Goal: Information Seeking & Learning: Learn about a topic

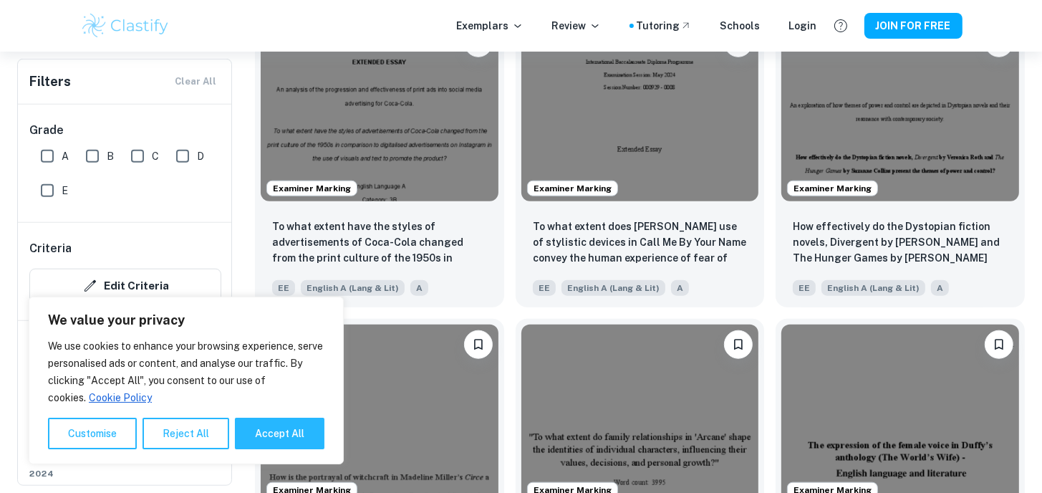
scroll to position [1290, 0]
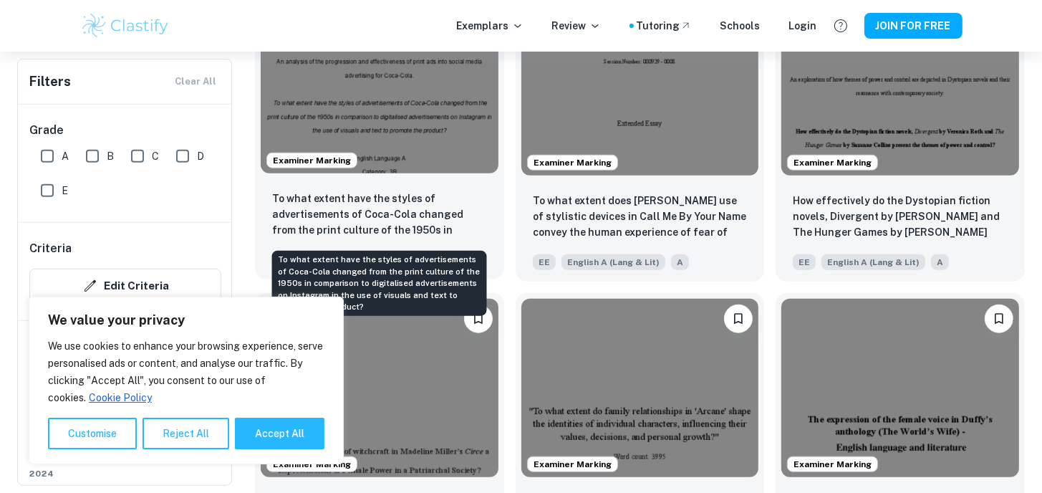
drag, startPoint x: 277, startPoint y: 200, endPoint x: 272, endPoint y: 210, distance: 11.2
click at [272, 210] on div "To what extent have the styles of advertisements of Coca-Cola changed from the …" at bounding box center [379, 229] width 249 height 100
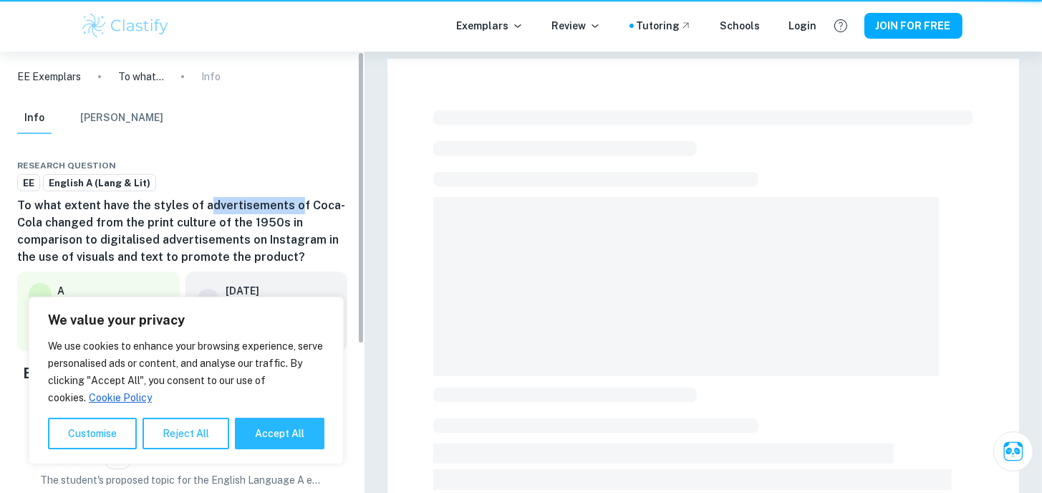
click at [272, 210] on h6 "To what extent have the styles of advertisements of Coca-Cola changed from the …" at bounding box center [182, 231] width 330 height 69
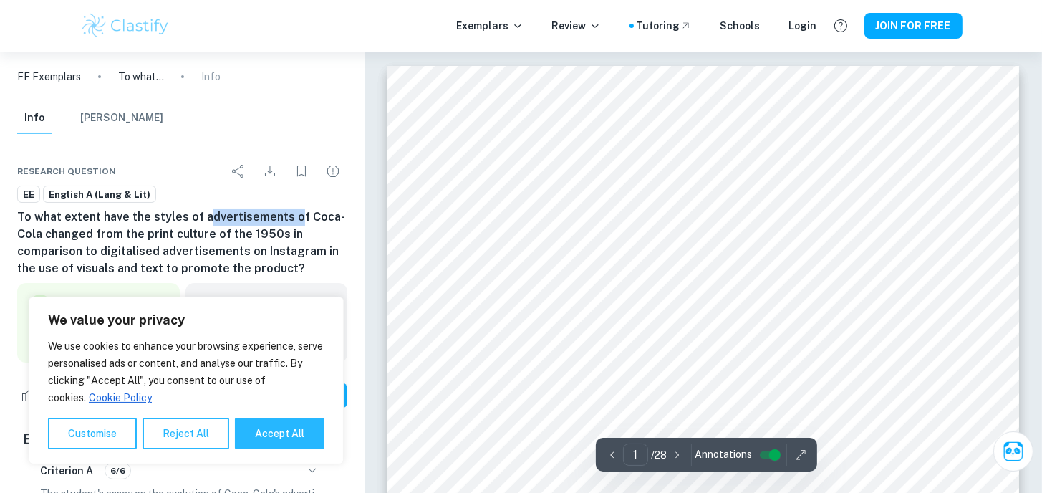
drag, startPoint x: 20, startPoint y: 214, endPoint x: 304, endPoint y: 267, distance: 288.6
click at [304, 267] on h6 "To what extent have the styles of advertisements of Coca-Cola changed from the …" at bounding box center [182, 242] width 330 height 69
copy h6 "o what extent have the styles of advertisements of Coca-Cola changed from the p…"
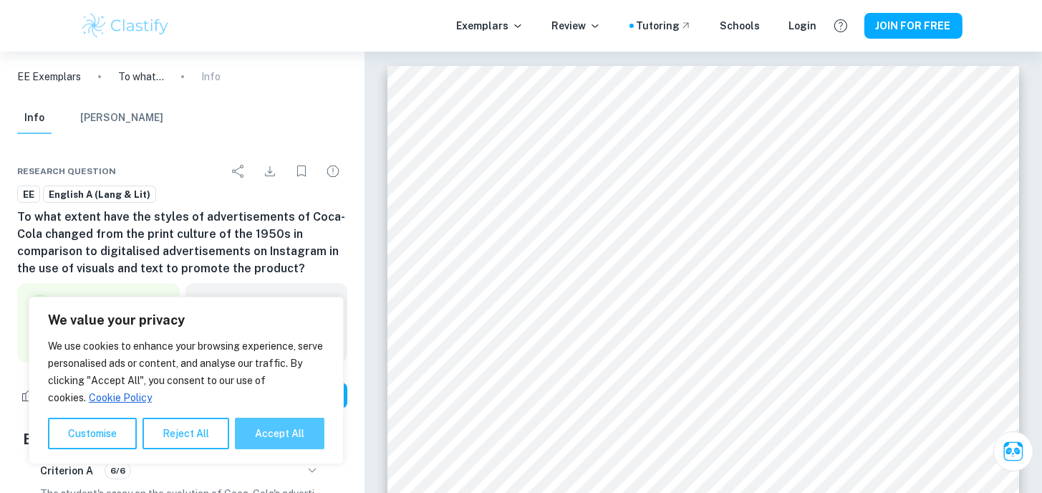
click at [302, 441] on button "Accept All" at bounding box center [280, 434] width 90 height 32
checkbox input "true"
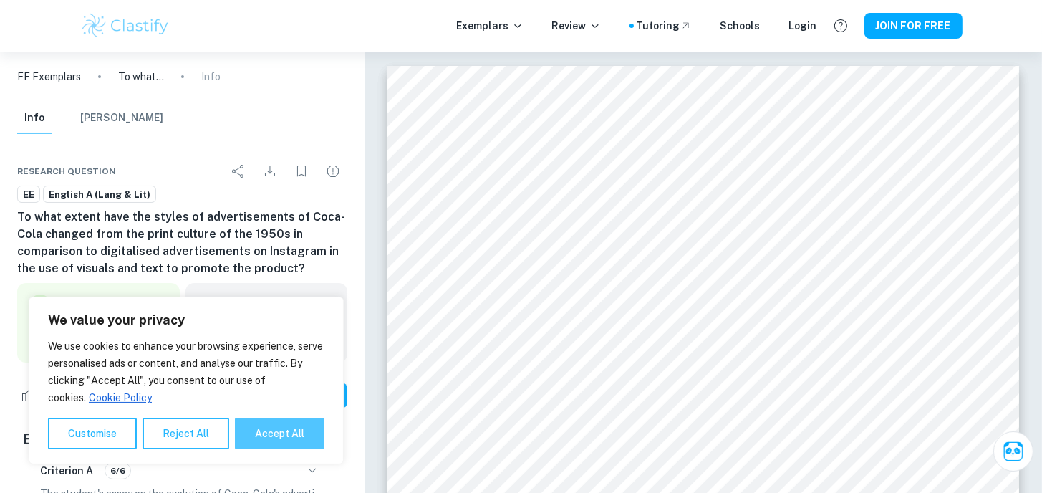
checkbox input "true"
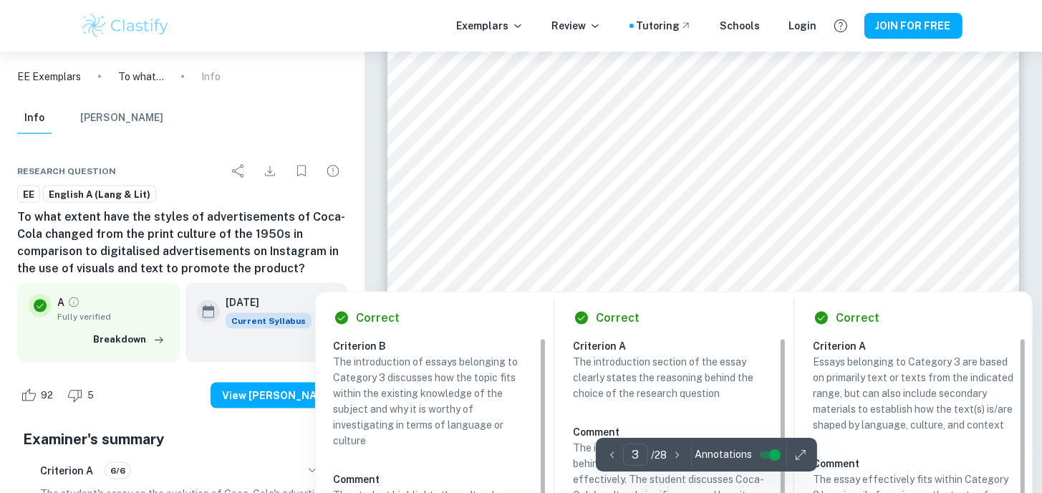
scroll to position [1934, 0]
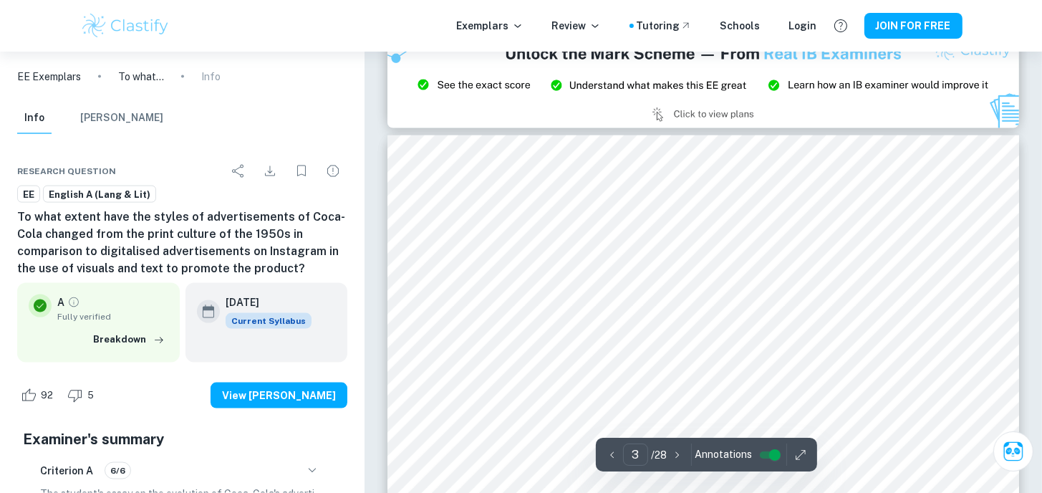
type input "2"
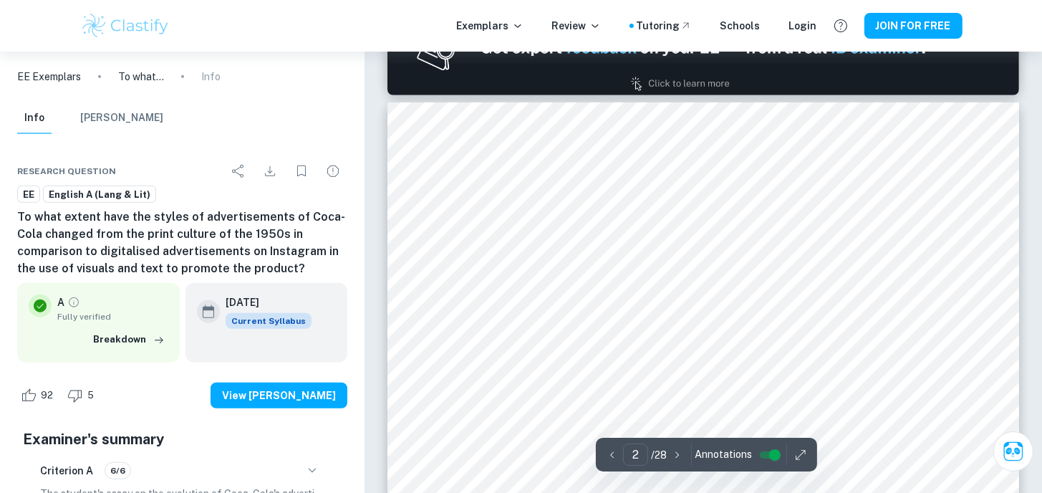
scroll to position [860, 0]
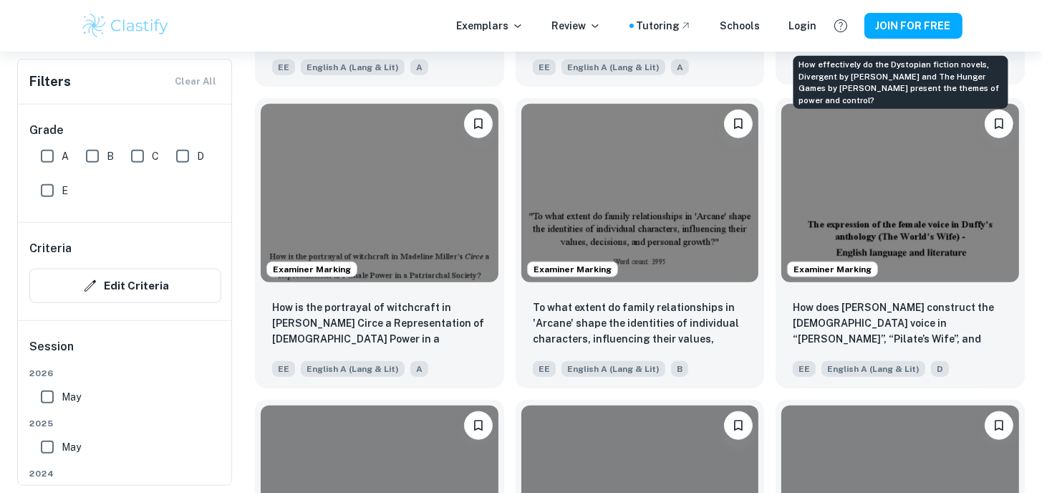
scroll to position [1576, 0]
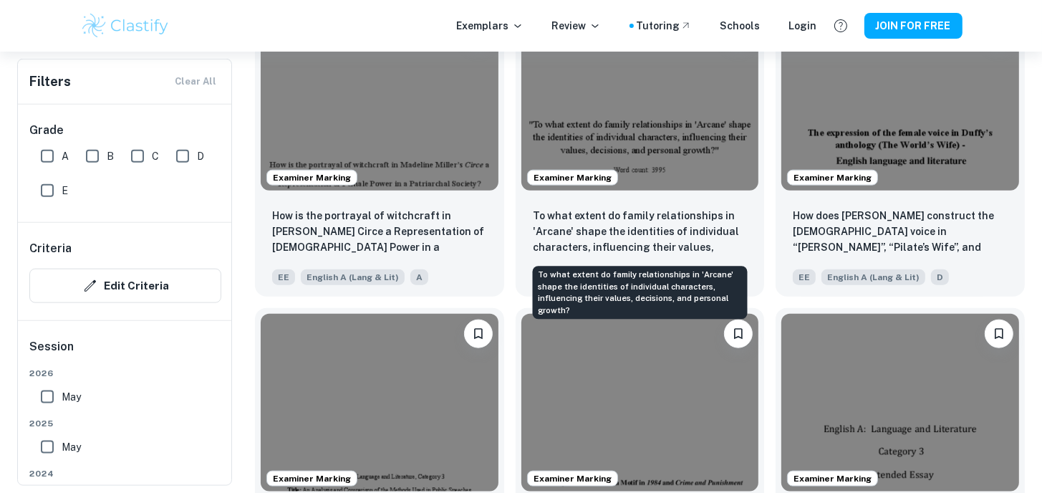
click at [618, 284] on div "To what extent do family relationships in 'Arcane' shape the identities of indi…" at bounding box center [640, 293] width 215 height 53
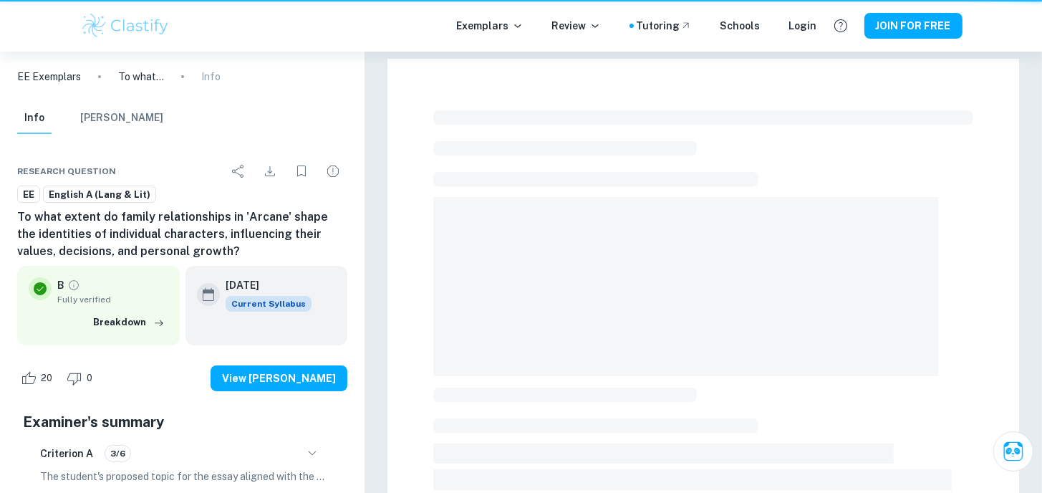
click at [618, 284] on span at bounding box center [686, 286] width 506 height 179
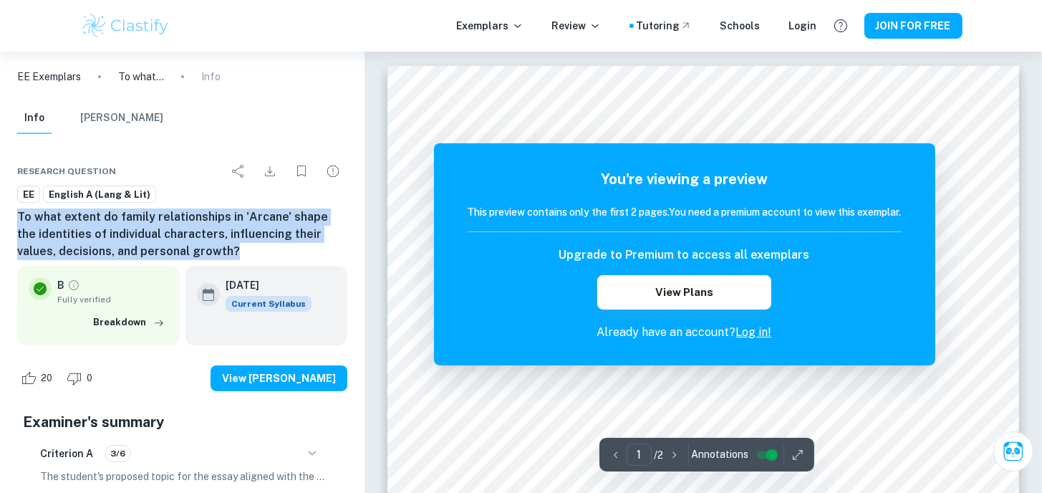
drag, startPoint x: 19, startPoint y: 217, endPoint x: 211, endPoint y: 247, distance: 193.6
click at [211, 247] on h6 "To what extent do family relationships in 'Arcane' shape the identities of indi…" at bounding box center [182, 234] width 330 height 52
copy h6 "To what extent do family relationships in 'Arcane' shape the identities of indi…"
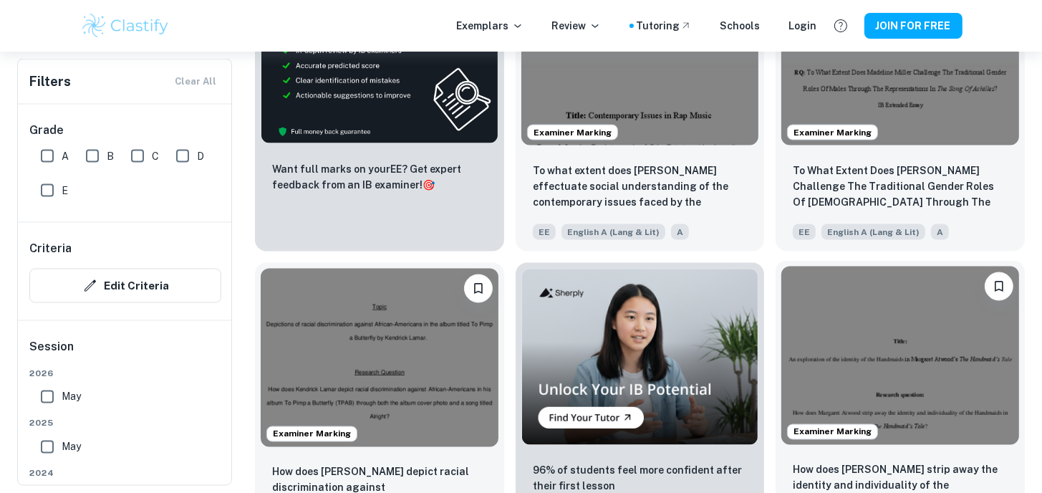
scroll to position [2149, 0]
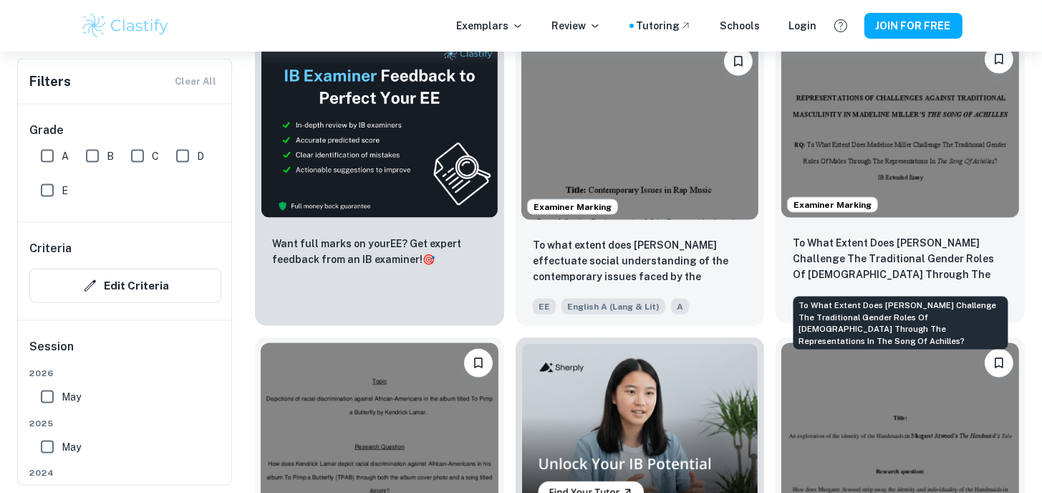
click at [812, 270] on p "To What Extent Does [PERSON_NAME] Challenge The Traditional Gender Roles Of [DE…" at bounding box center [900, 259] width 215 height 49
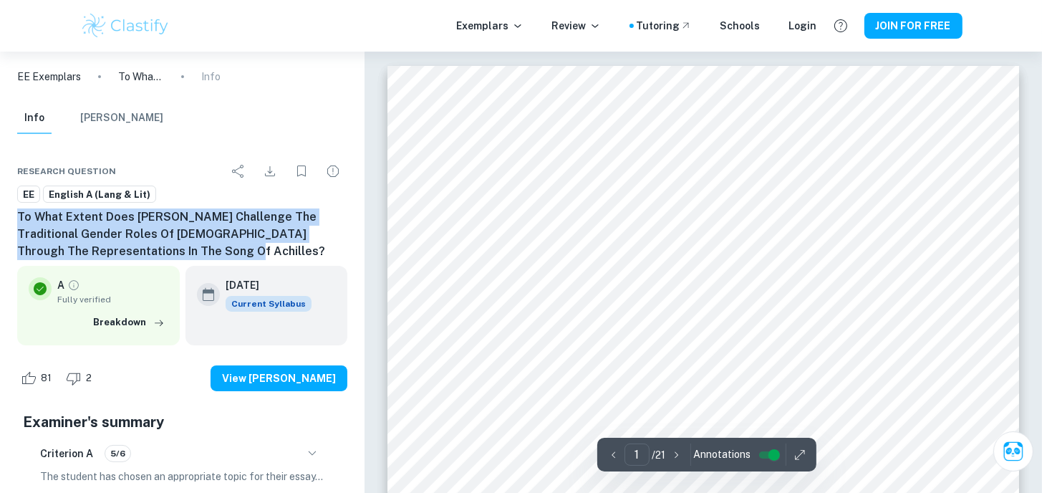
drag, startPoint x: 18, startPoint y: 214, endPoint x: 241, endPoint y: 252, distance: 226.7
click at [241, 252] on h6 "To What Extent Does [PERSON_NAME] Challenge The Traditional Gender Roles Of [DE…" at bounding box center [182, 234] width 330 height 52
copy h6 "To What Extent Does [PERSON_NAME] Challenge The Traditional Gender Roles Of [DE…"
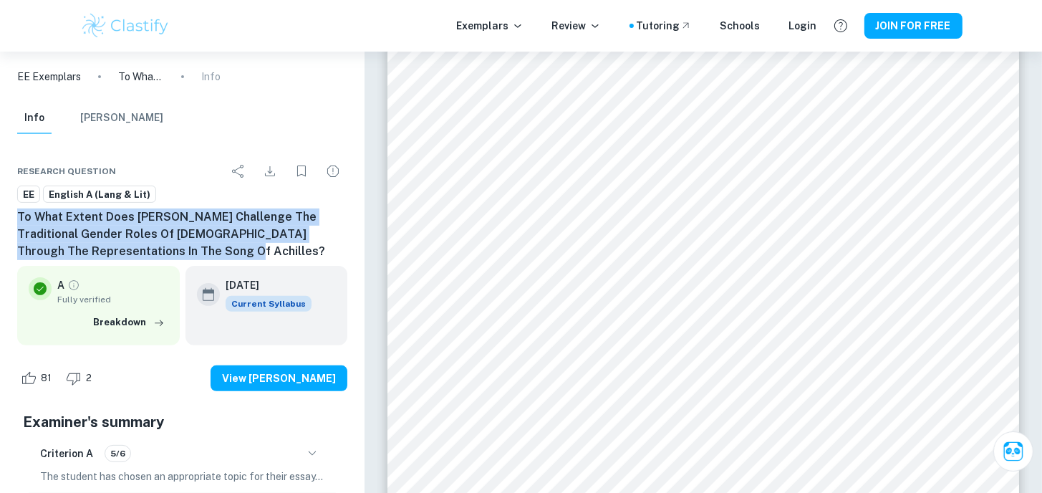
copy h6 "To What Extent Does [PERSON_NAME] Challenge The Traditional Gender Roles Of [DE…"
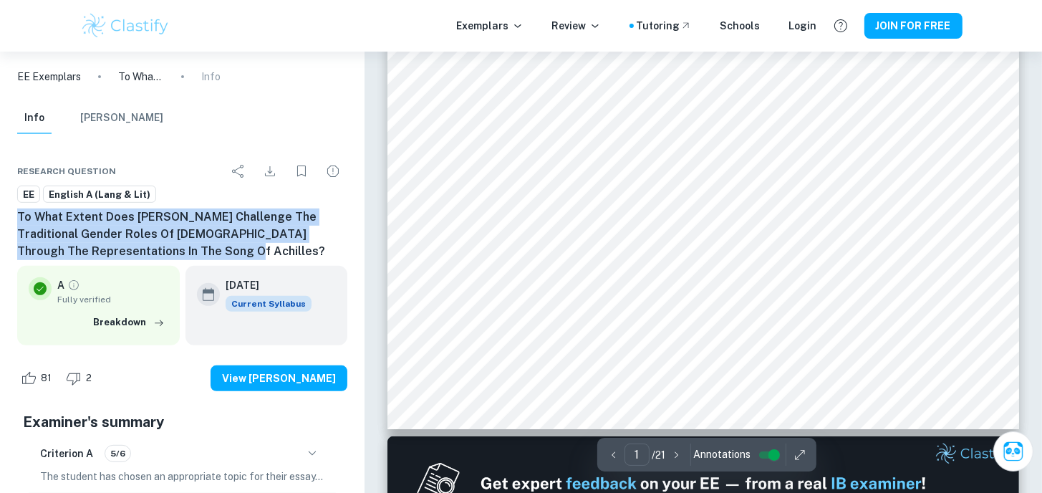
scroll to position [430, 0]
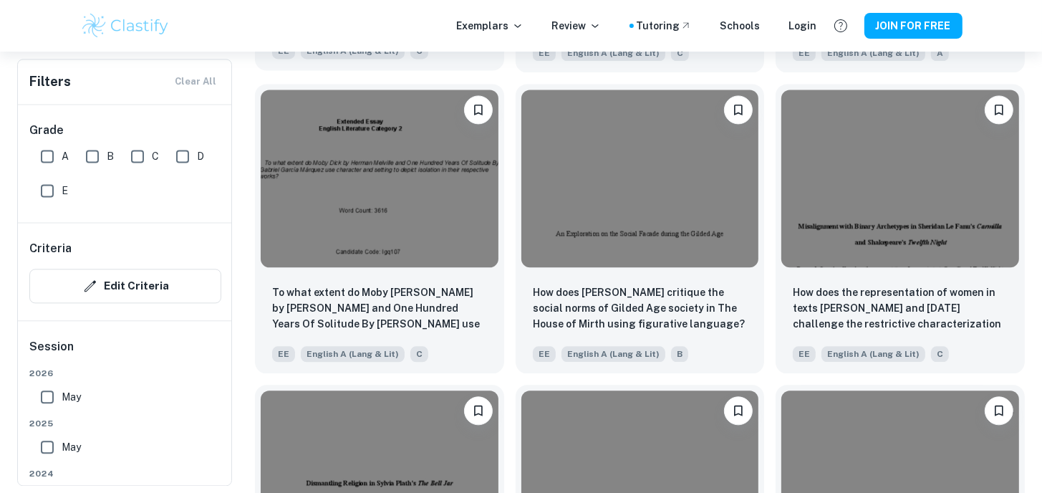
scroll to position [3009, 0]
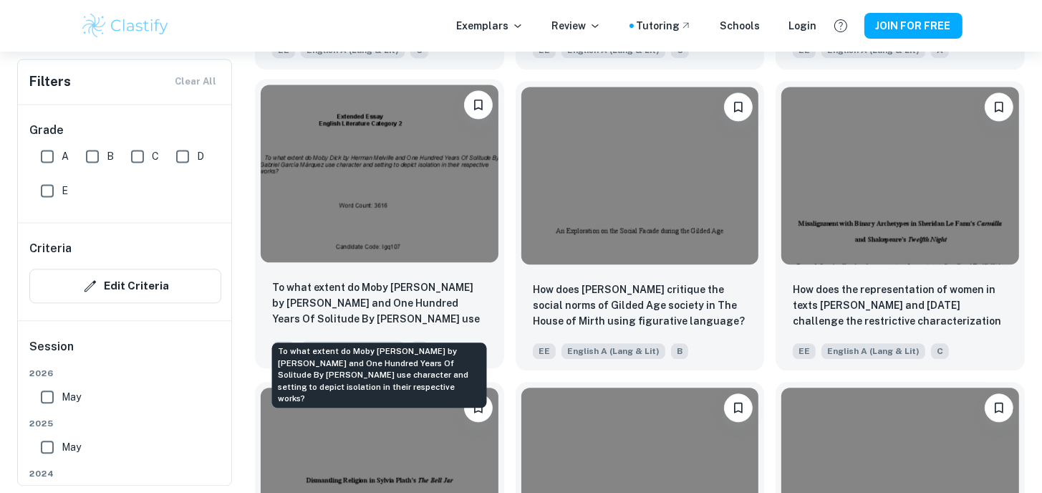
click at [350, 301] on p "To what extent do Moby [PERSON_NAME] by [PERSON_NAME] and One Hundred Years Of …" at bounding box center [379, 303] width 215 height 49
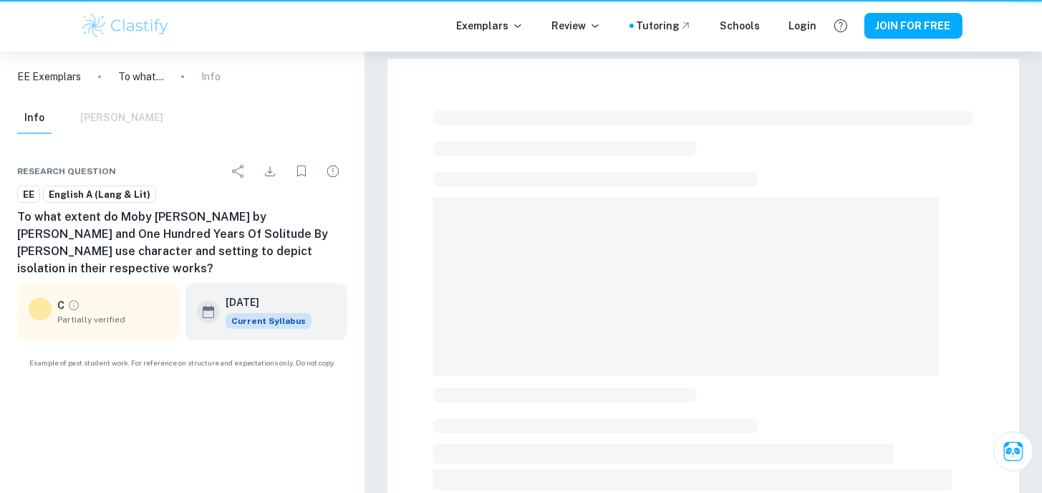
click at [350, 301] on div "Research question EE English A ([PERSON_NAME] & Lit) To what extent do Moby Dic…" at bounding box center [182, 263] width 365 height 246
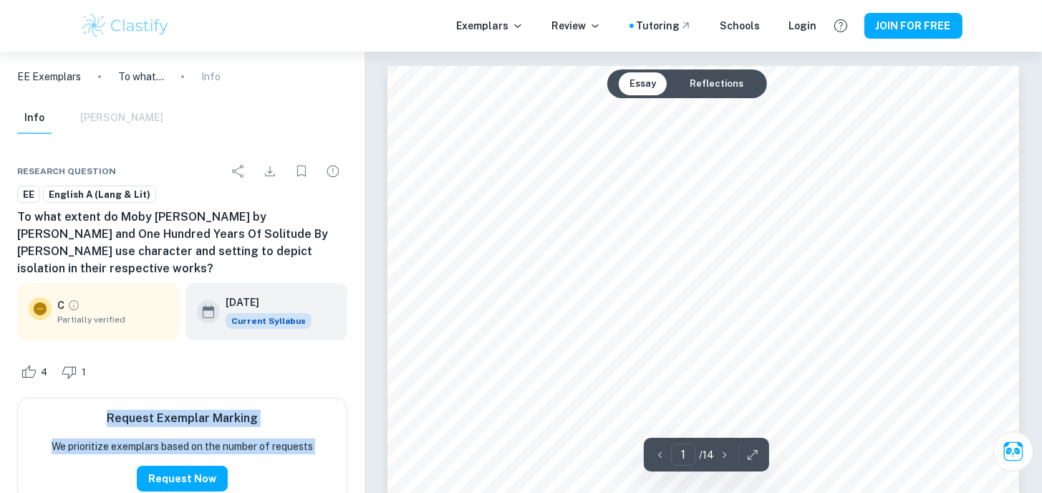
drag, startPoint x: 17, startPoint y: 219, endPoint x: 161, endPoint y: 265, distance: 151.1
click at [148, 264] on h6 "To what extent do Moby [PERSON_NAME] by [PERSON_NAME] and One Hundred Years Of …" at bounding box center [182, 242] width 330 height 69
copy h6 "To what extent do Moby [PERSON_NAME] by [PERSON_NAME] and One Hundred Years Of …"
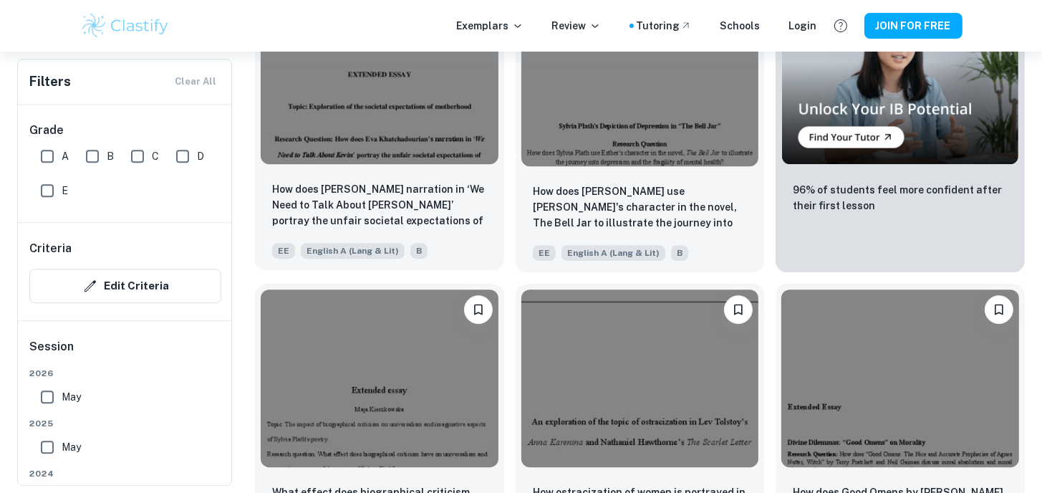
scroll to position [3940, 0]
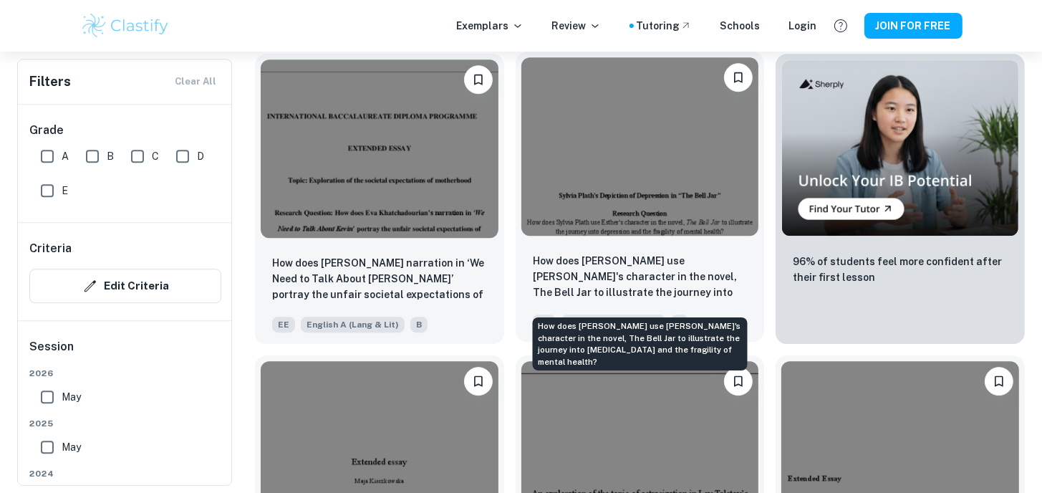
click at [539, 272] on p "How does [PERSON_NAME] use [PERSON_NAME]'s character in the novel, The Bell Jar…" at bounding box center [640, 277] width 215 height 49
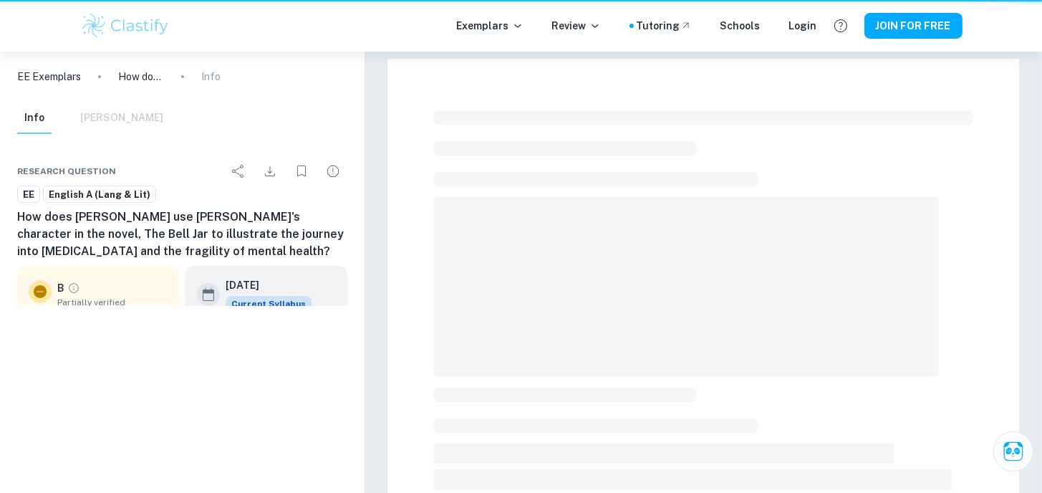
click at [539, 272] on span at bounding box center [686, 286] width 506 height 179
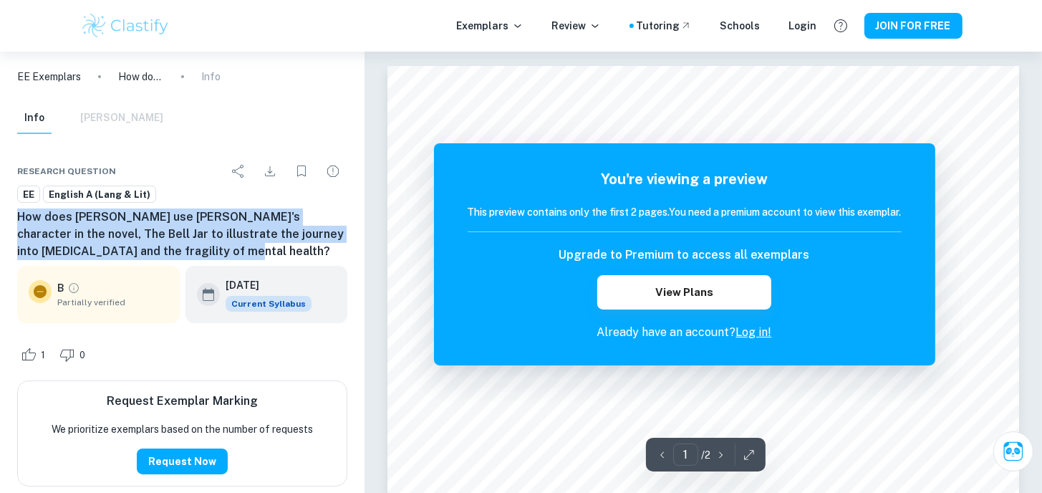
drag, startPoint x: 20, startPoint y: 218, endPoint x: 191, endPoint y: 249, distance: 174.0
click at [190, 250] on h6 "How does [PERSON_NAME] use [PERSON_NAME]'s character in the novel, The Bell Jar…" at bounding box center [182, 234] width 330 height 52
copy h6 "How does [PERSON_NAME] use [PERSON_NAME]'s character in the novel, The Bell Jar…"
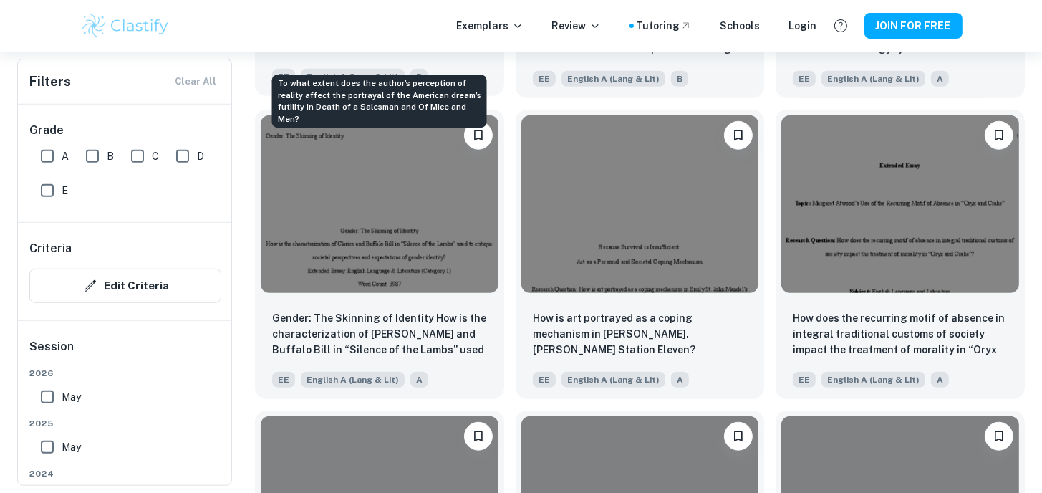
scroll to position [6305, 0]
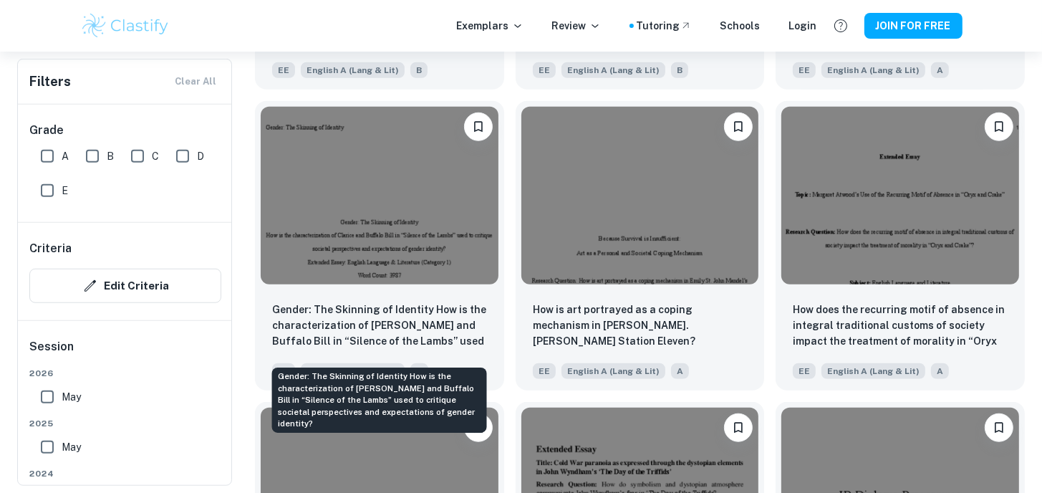
click at [306, 384] on div "Gender: The Skinning of Identity How is the characterization of [PERSON_NAME] a…" at bounding box center [379, 400] width 215 height 65
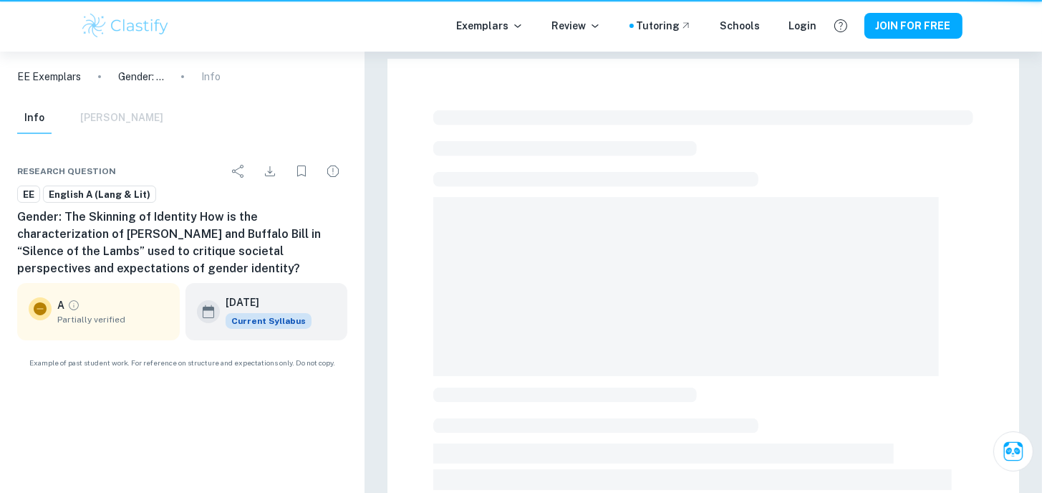
click at [306, 384] on div "EE Exemplars Gender: The Skinning of Identity How is the characterization of [P…" at bounding box center [182, 272] width 365 height 441
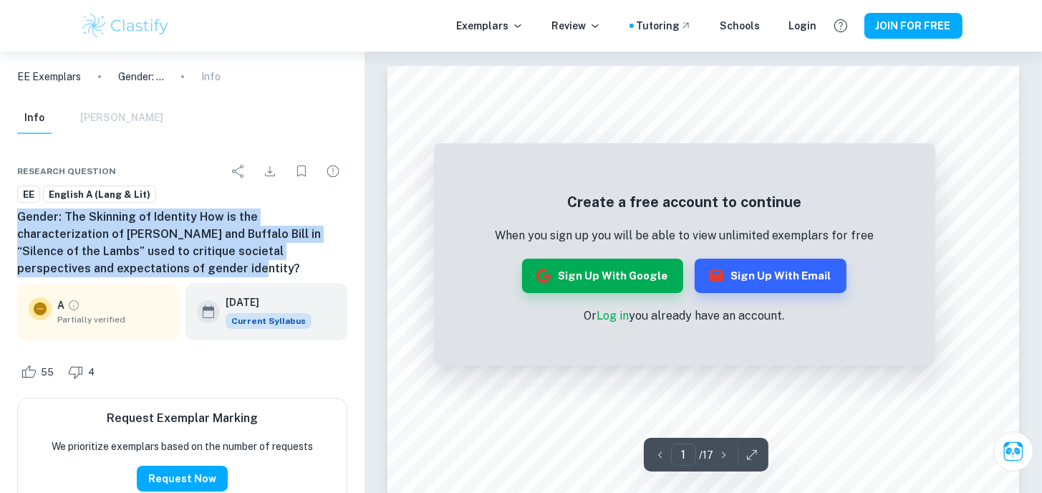
drag, startPoint x: 20, startPoint y: 219, endPoint x: 204, endPoint y: 266, distance: 190.1
click at [197, 266] on h6 "Gender: The Skinning of Identity How is the characterization of [PERSON_NAME] a…" at bounding box center [182, 242] width 330 height 69
copy h6 "Gender: The Skinning of Identity How is the characterization of [PERSON_NAME] a…"
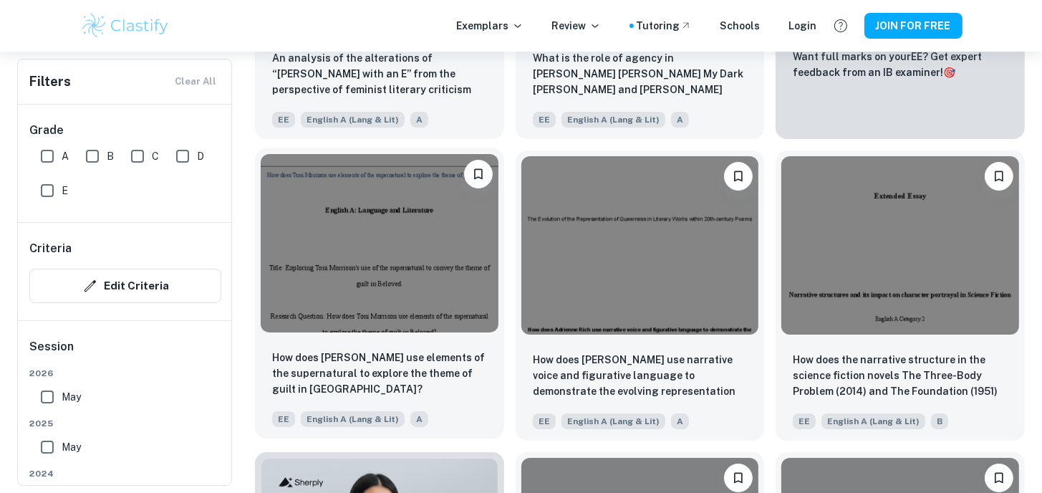
scroll to position [10245, 0]
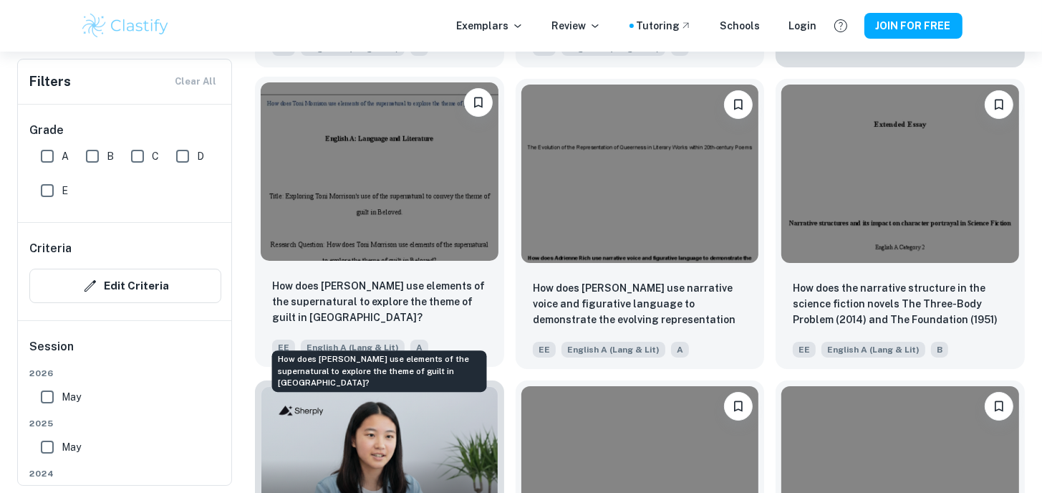
click at [289, 317] on p "How does [PERSON_NAME] use elements of the supernatural to explore the theme of…" at bounding box center [379, 301] width 215 height 47
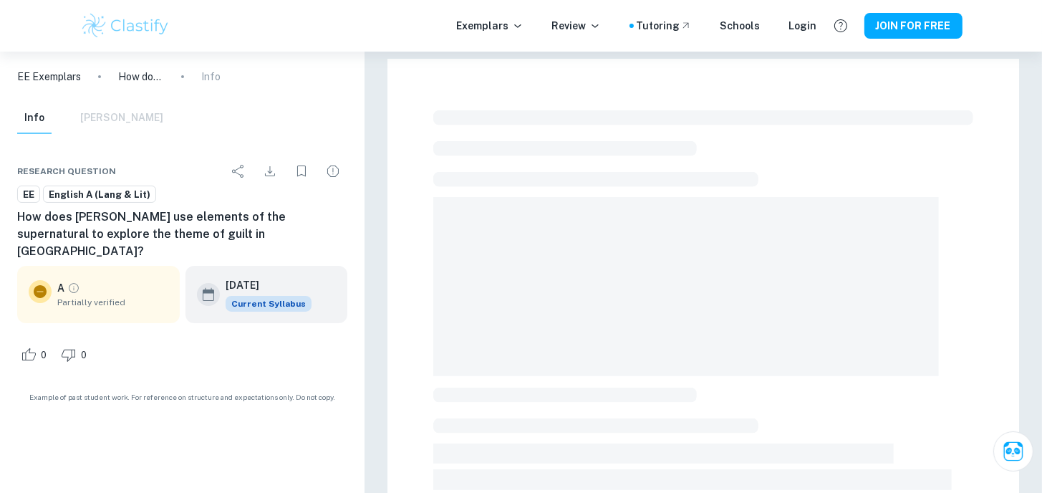
click at [289, 317] on div "EE Exemplars How does [PERSON_NAME] use elements of the supernatural to explore…" at bounding box center [182, 272] width 365 height 441
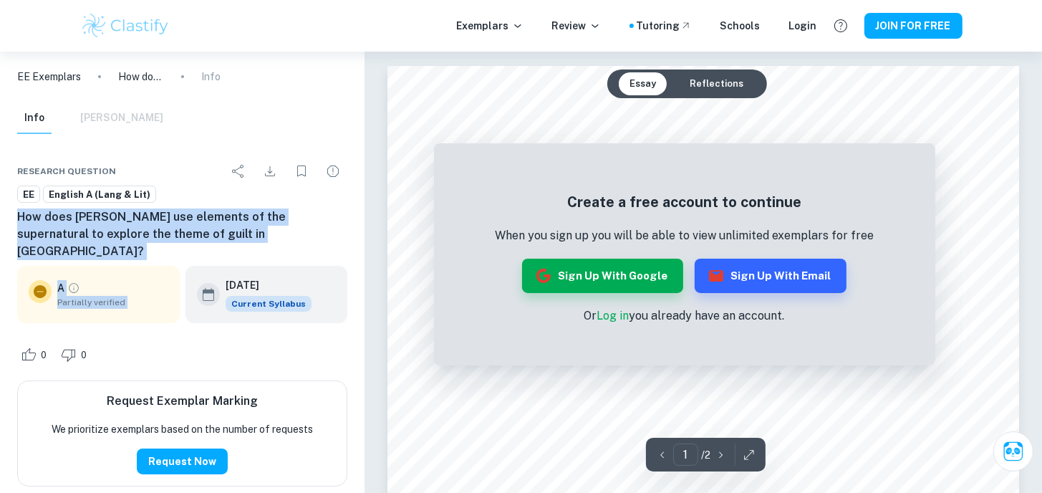
drag, startPoint x: 19, startPoint y: 217, endPoint x: 229, endPoint y: 246, distance: 212.6
click at [229, 246] on div "Research question EE English A ([PERSON_NAME] & Lit) How does [PERSON_NAME] use…" at bounding box center [182, 333] width 365 height 387
copy div "How does [PERSON_NAME] use elements of the supernatural to explore the theme of…"
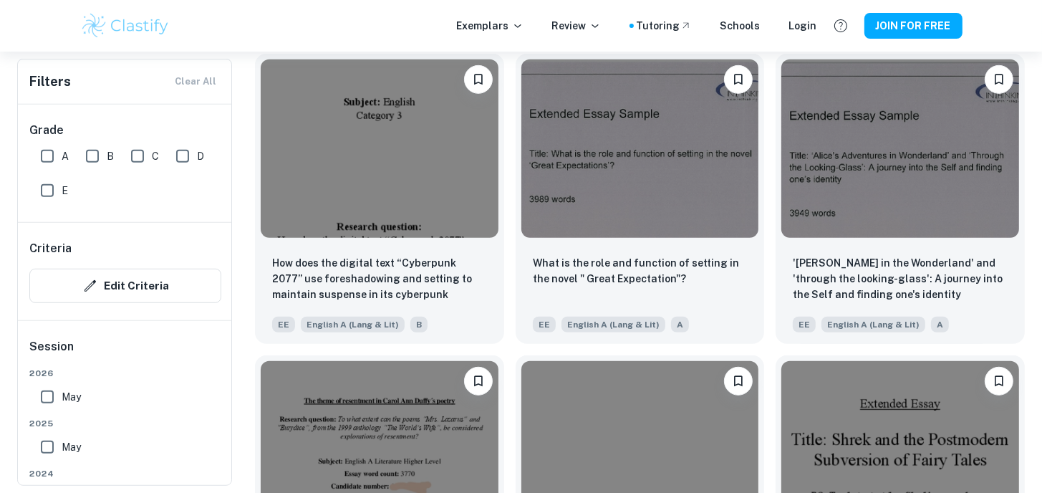
scroll to position [11176, 0]
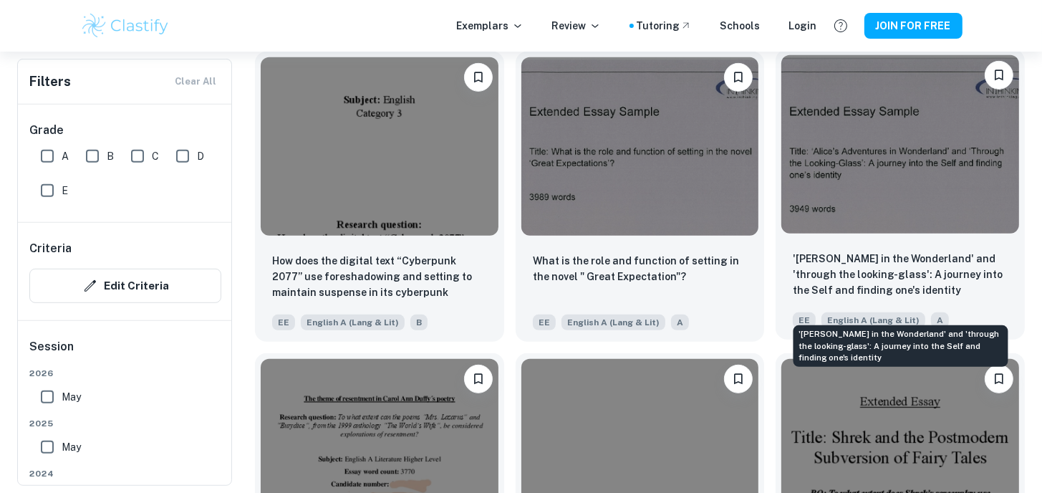
click at [805, 280] on p "'[PERSON_NAME] in the Wonderland' and 'through the looking-glass': A journey in…" at bounding box center [900, 274] width 215 height 47
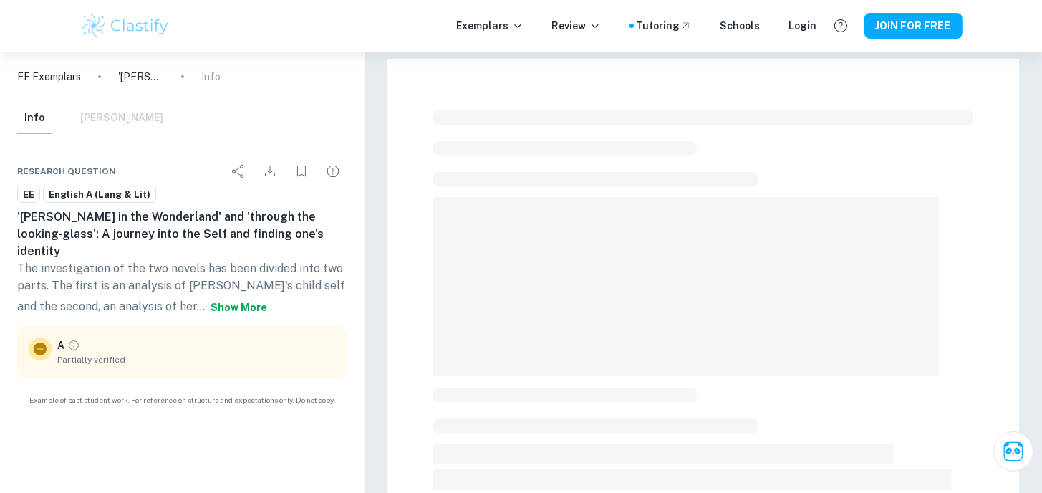
click at [805, 280] on span at bounding box center [686, 286] width 506 height 179
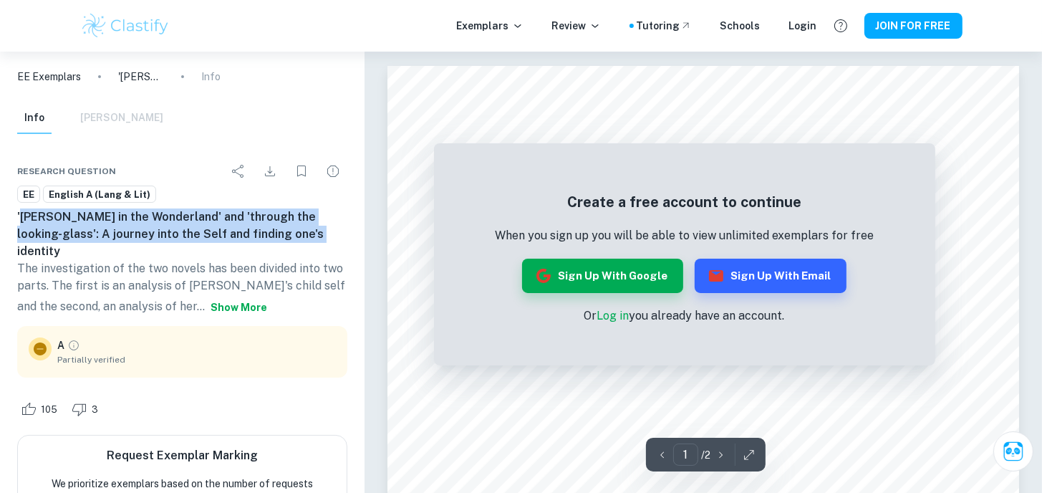
drag, startPoint x: 19, startPoint y: 219, endPoint x: 267, endPoint y: 238, distance: 249.3
click at [267, 238] on h6 "'[PERSON_NAME] in the Wonderland' and 'through the looking-glass': A journey in…" at bounding box center [182, 234] width 330 height 52
copy h6 "[PERSON_NAME] in the Wonderland' and 'through the looking-glass': A journey int…"
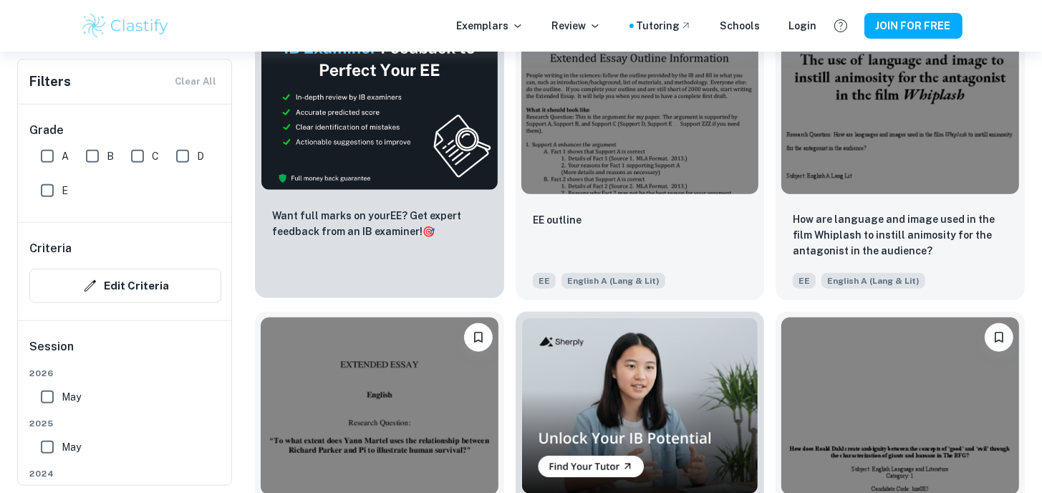
scroll to position [11893, 0]
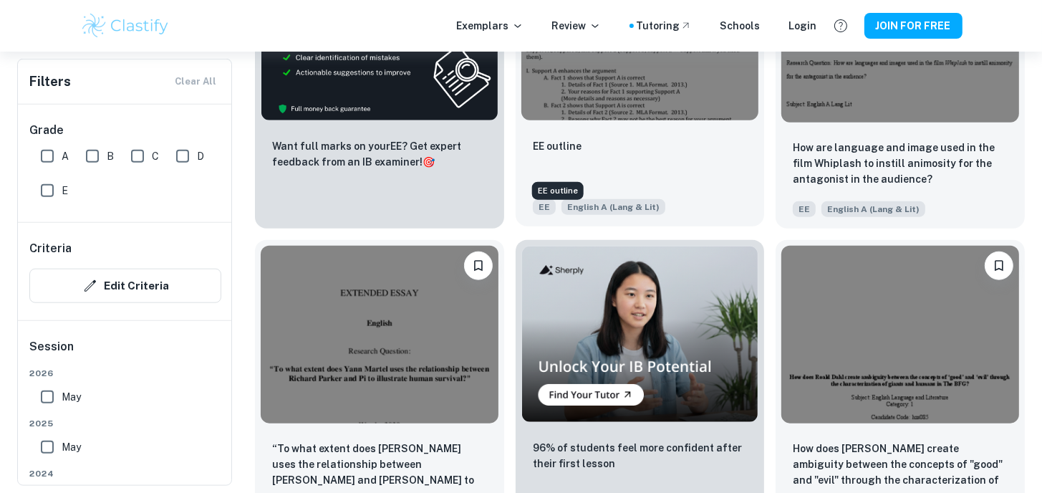
click at [539, 154] on p "EE outline" at bounding box center [557, 146] width 49 height 16
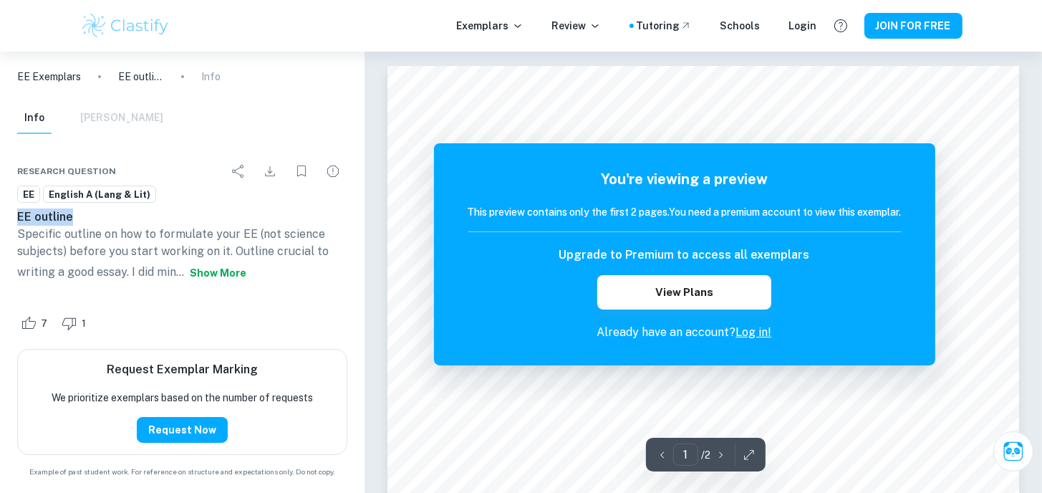
drag, startPoint x: 17, startPoint y: 217, endPoint x: 94, endPoint y: 217, distance: 76.7
click at [94, 217] on h6 "EE outline" at bounding box center [182, 216] width 330 height 17
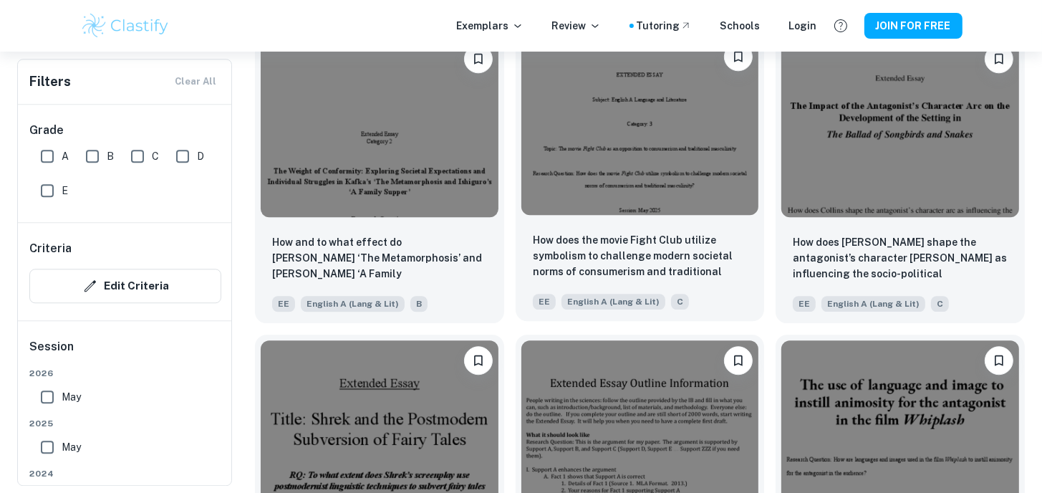
scroll to position [13932, 0]
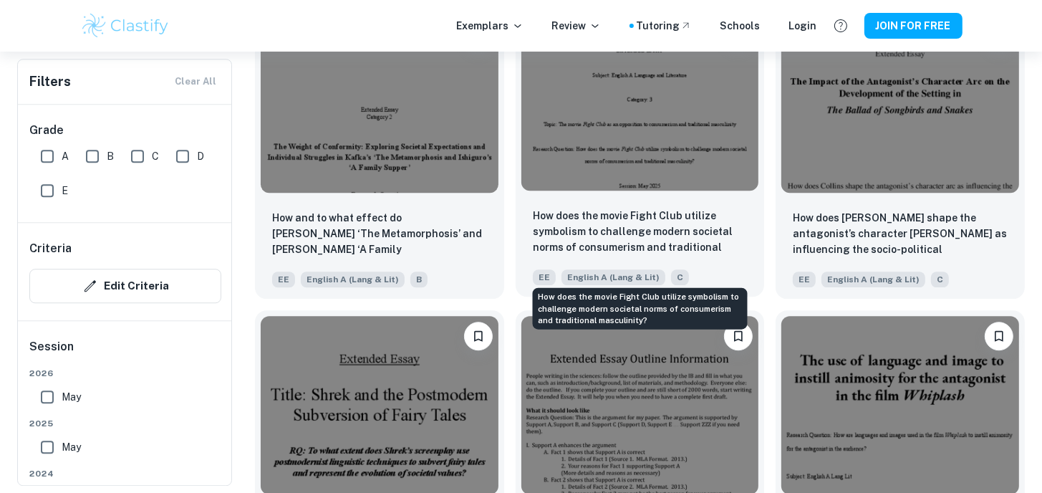
click at [539, 246] on p "How does the movie Fight Club utilize symbolism to challenge modern societal no…" at bounding box center [640, 232] width 215 height 49
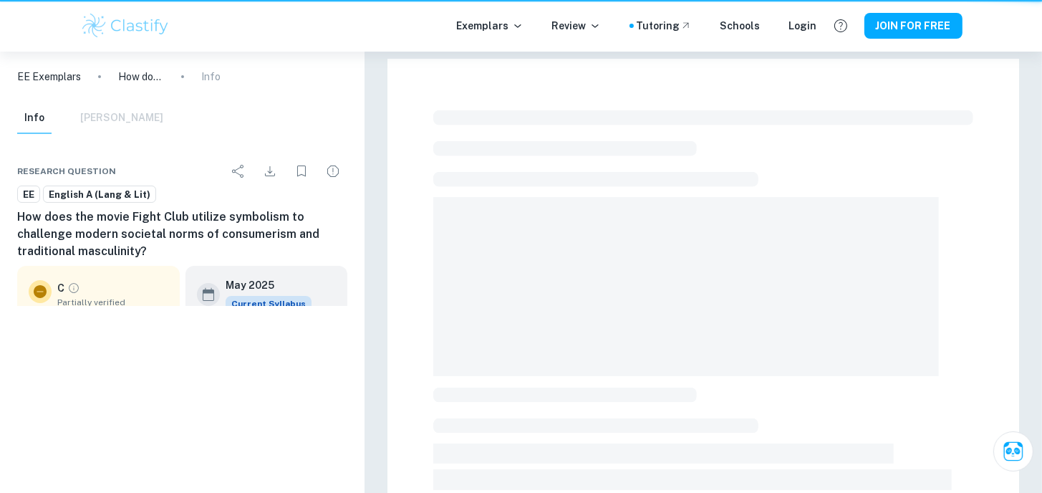
click at [539, 246] on span at bounding box center [686, 286] width 506 height 179
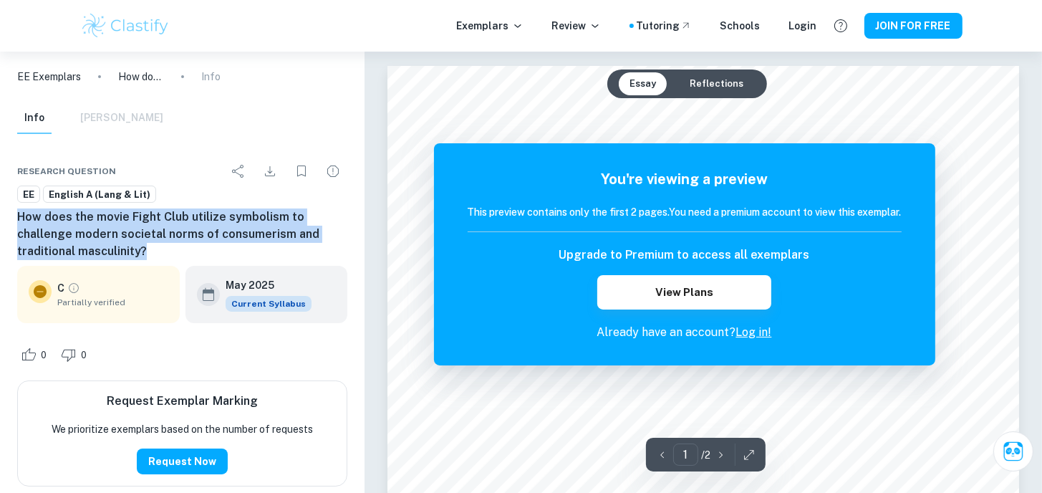
drag, startPoint x: 19, startPoint y: 216, endPoint x: 189, endPoint y: 249, distance: 173.1
click at [189, 249] on h6 "How does the movie Fight Club utilize symbolism to challenge modern societal no…" at bounding box center [182, 234] width 330 height 52
